Goal: Task Accomplishment & Management: Manage account settings

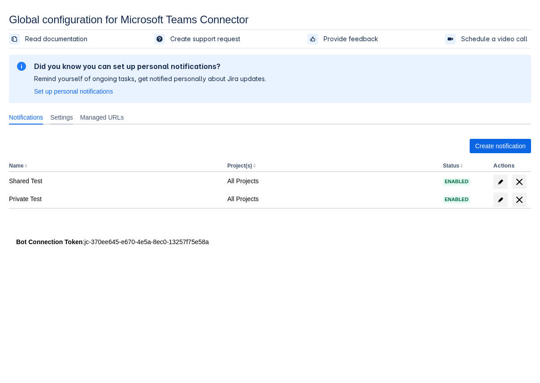
click at [58, 116] on span "Settings" at bounding box center [61, 117] width 23 height 9
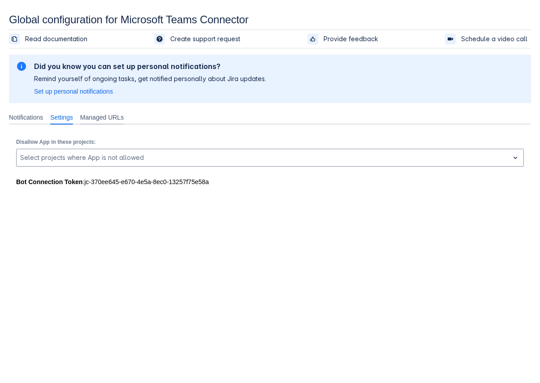
click at [102, 122] on div "Managed URLs" at bounding box center [102, 117] width 51 height 14
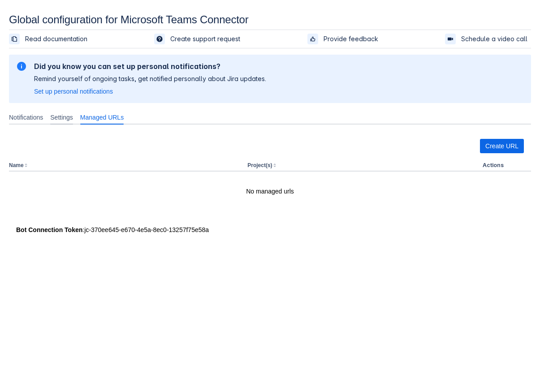
click at [65, 119] on span "Settings" at bounding box center [61, 117] width 23 height 9
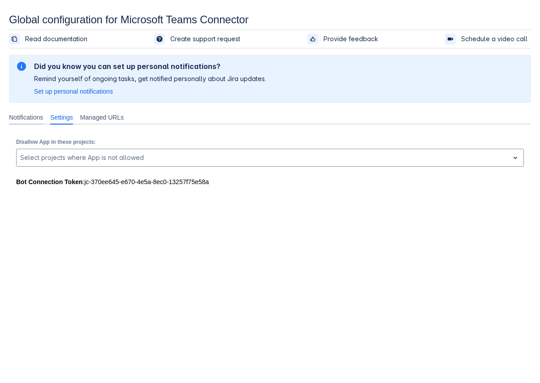
click at [32, 120] on span "Notifications" at bounding box center [26, 117] width 34 height 9
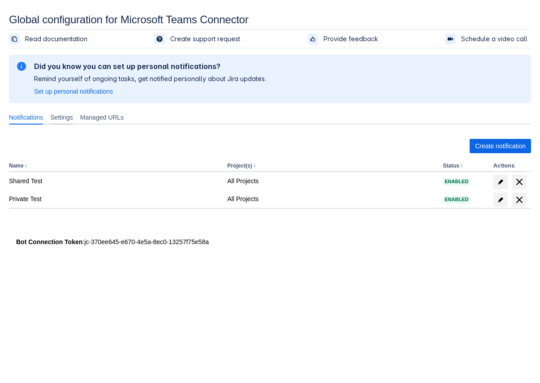
click at [62, 115] on span "Settings" at bounding box center [61, 117] width 23 height 9
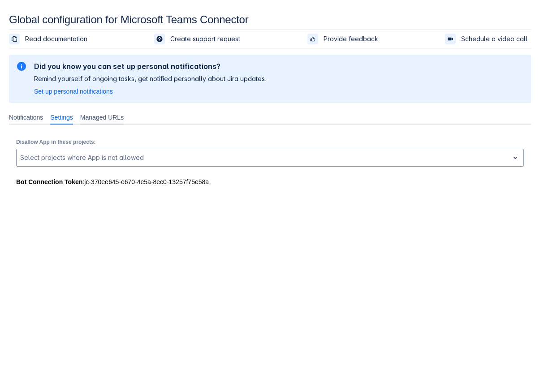
click at [106, 118] on span "Managed URLs" at bounding box center [101, 117] width 43 height 9
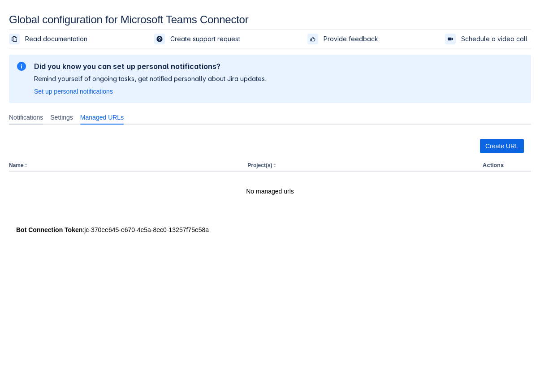
click at [21, 115] on span "Notifications" at bounding box center [26, 117] width 34 height 9
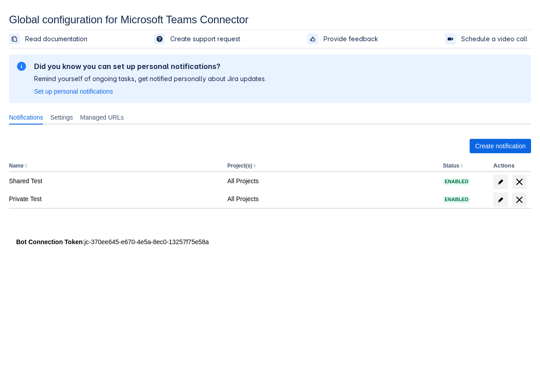
click at [125, 261] on div at bounding box center [143, 254] width 269 height 14
